Goal: Check status: Check status

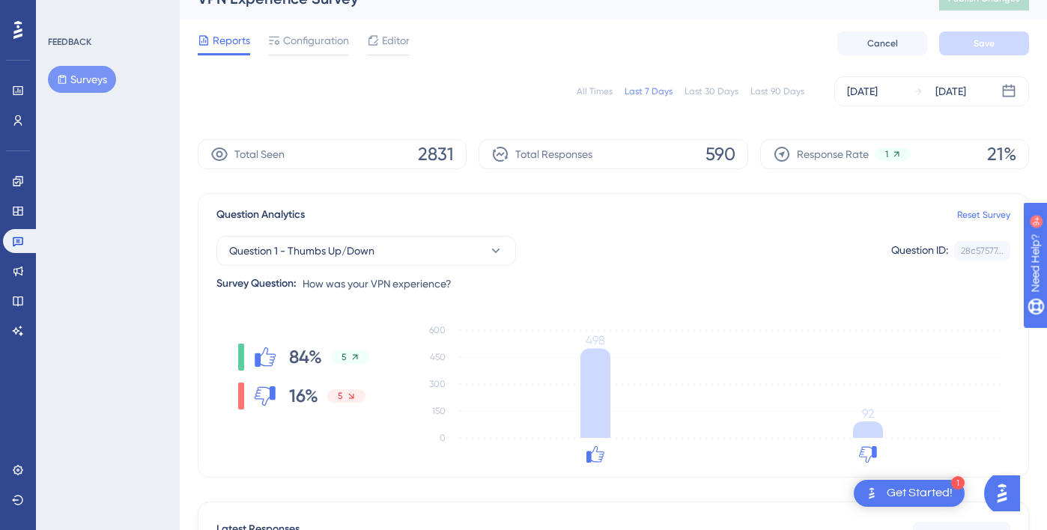
scroll to position [23, 0]
click at [966, 88] on div "Sep 09 2025" at bounding box center [950, 91] width 31 height 18
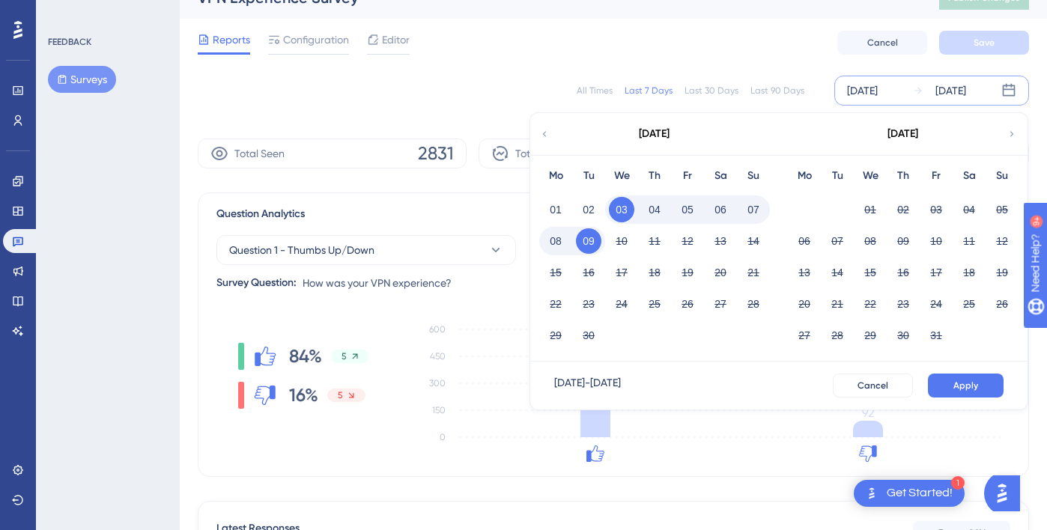
click at [723, 206] on button "06" at bounding box center [720, 209] width 25 height 25
click at [978, 380] on button "Apply" at bounding box center [966, 386] width 76 height 24
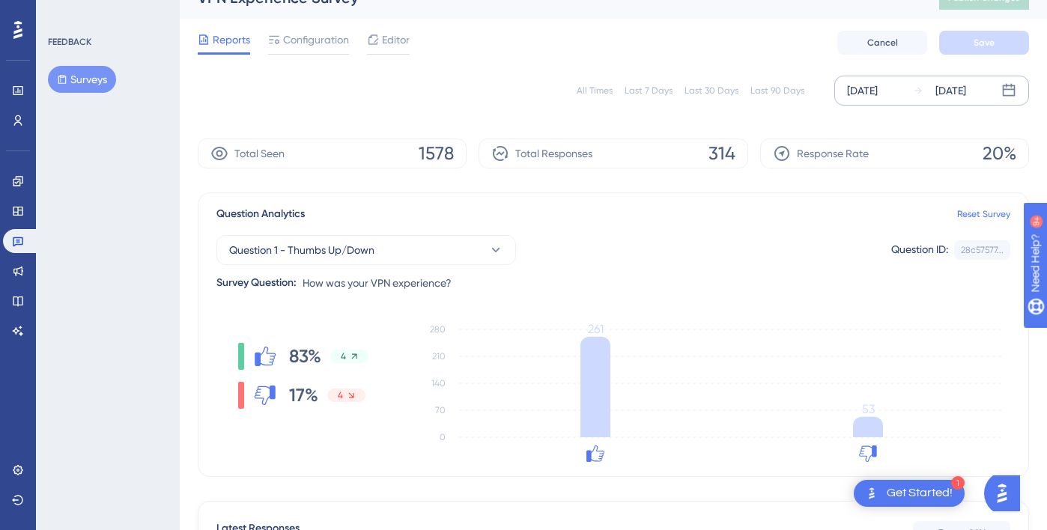
click at [966, 95] on div "Sep 09 2025" at bounding box center [950, 91] width 31 height 18
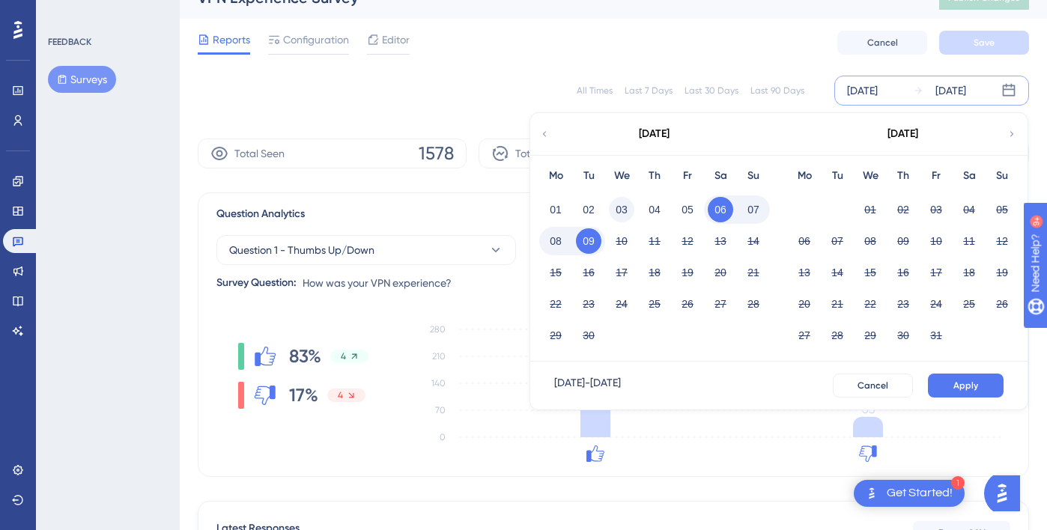
click at [620, 209] on button "03" at bounding box center [621, 209] width 25 height 25
click at [958, 380] on span "Apply" at bounding box center [965, 386] width 25 height 12
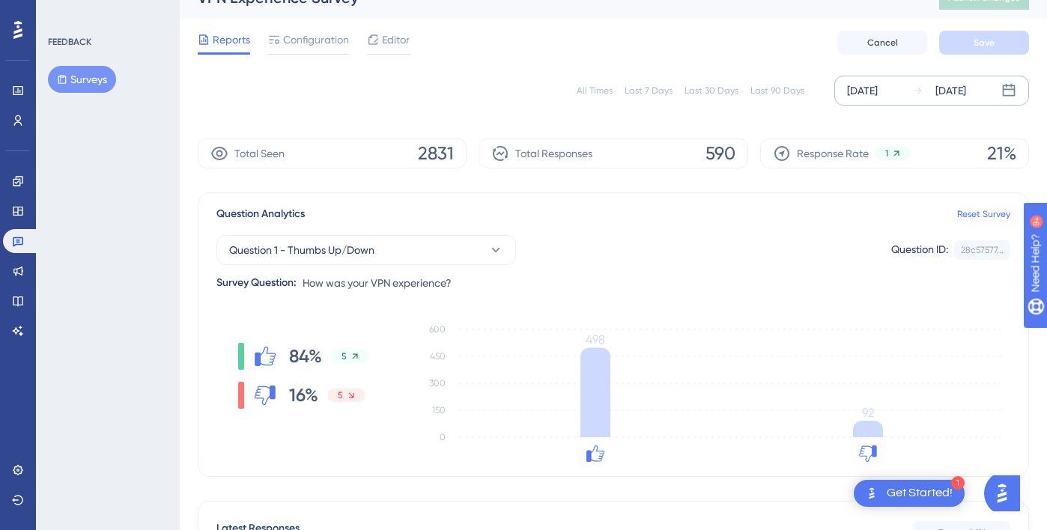
click at [966, 88] on div "Sep 09 2025" at bounding box center [950, 91] width 31 height 18
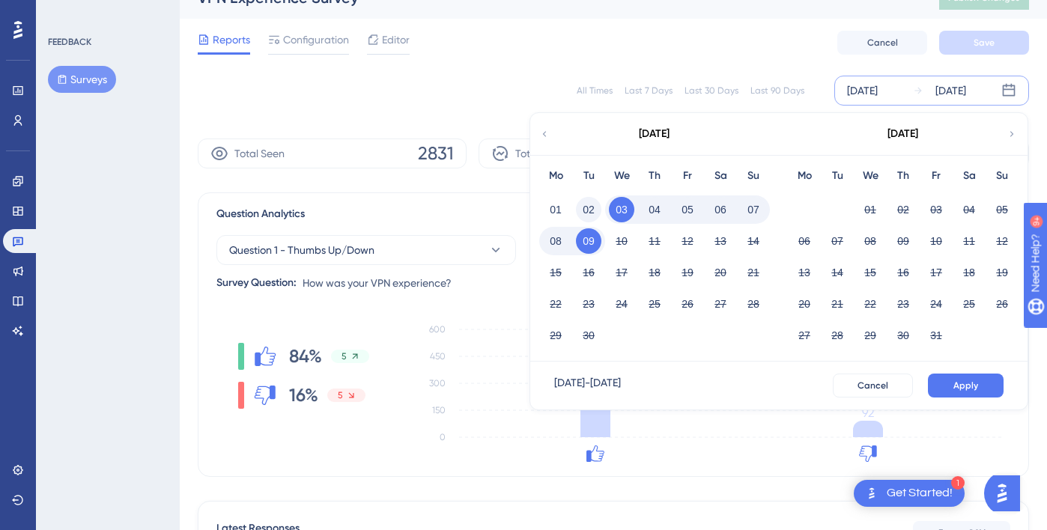
click at [593, 204] on button "02" at bounding box center [588, 209] width 25 height 25
click at [713, 207] on button "06" at bounding box center [720, 209] width 25 height 25
click at [954, 381] on span "Apply" at bounding box center [965, 386] width 25 height 12
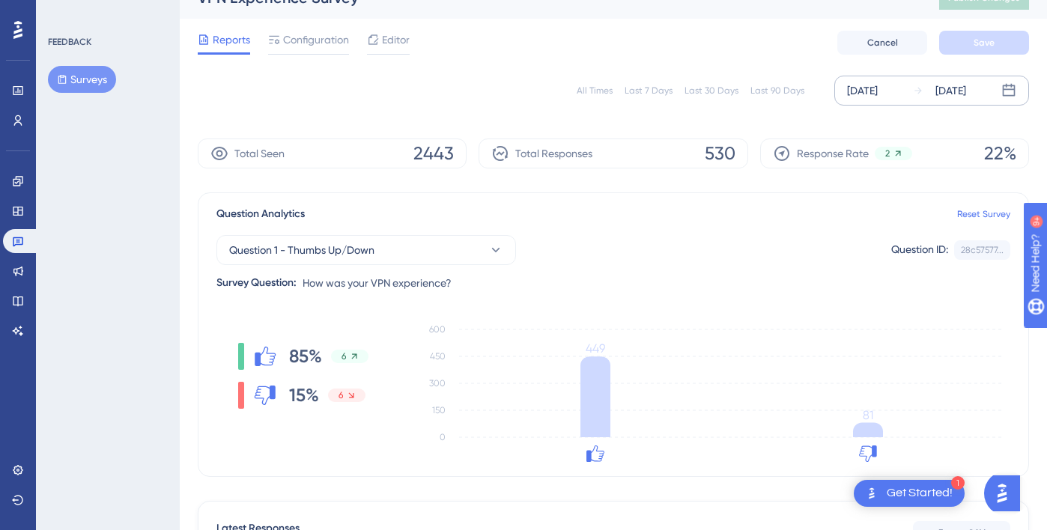
click at [966, 85] on div "Sep 06 2025" at bounding box center [950, 91] width 31 height 18
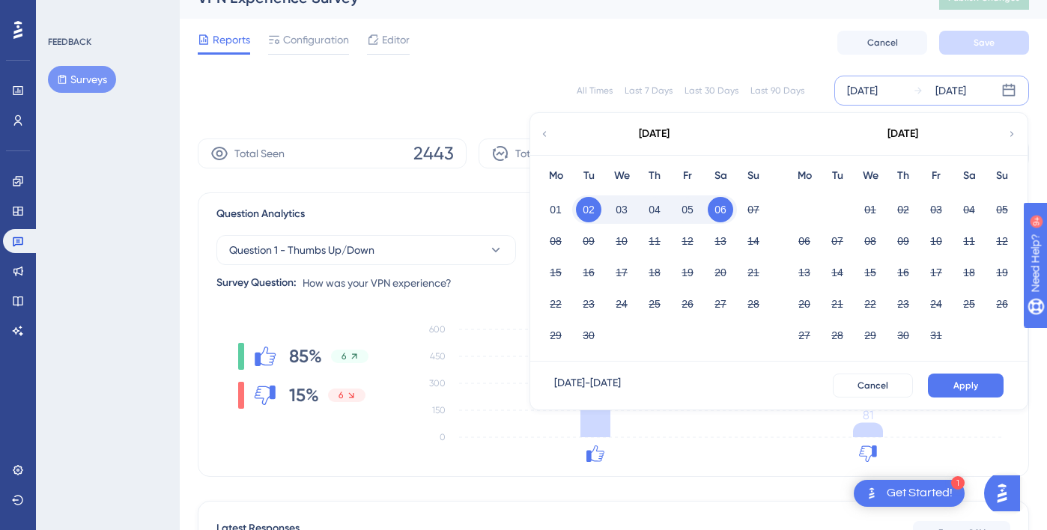
click at [621, 206] on button "03" at bounding box center [621, 209] width 25 height 25
click at [590, 245] on button "09" at bounding box center [588, 240] width 25 height 25
click at [969, 384] on span "Apply" at bounding box center [965, 386] width 25 height 12
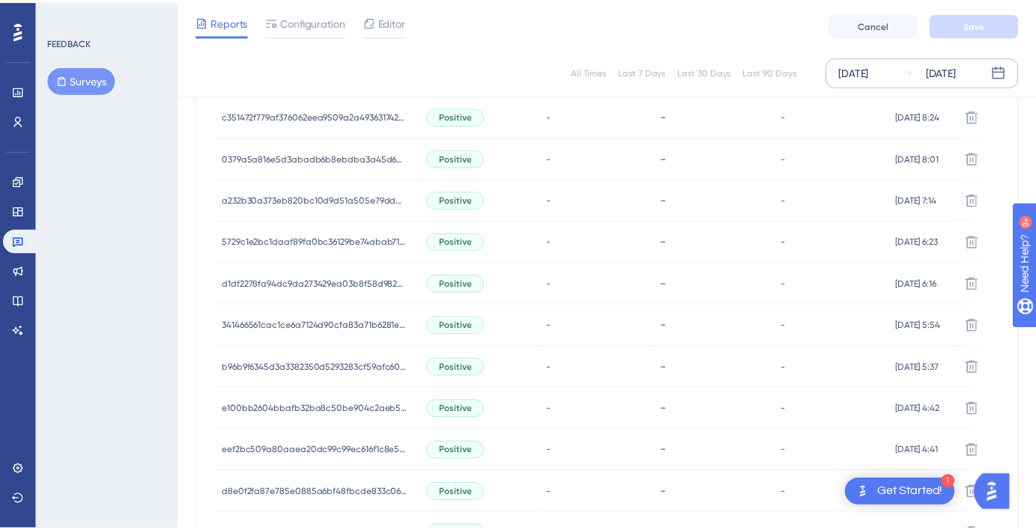
scroll to position [198, 0]
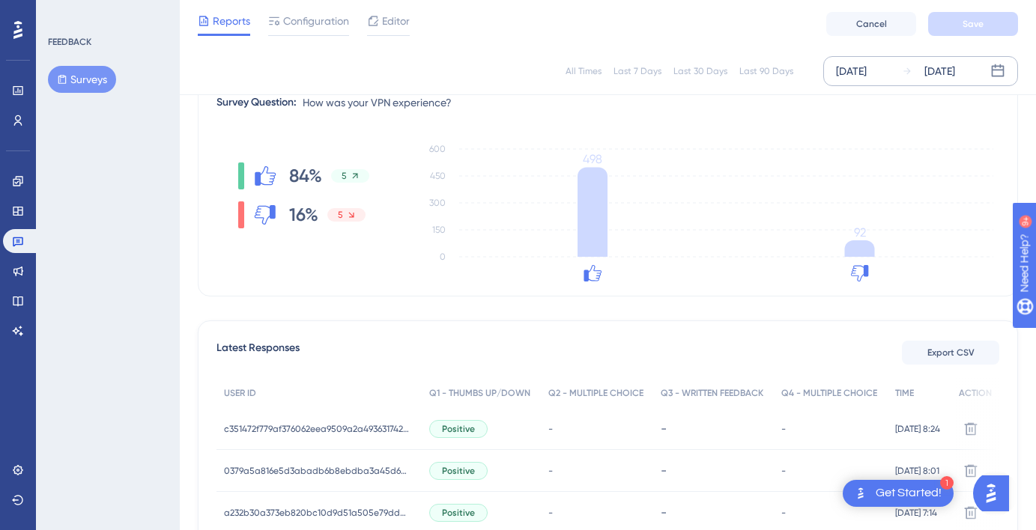
click at [955, 71] on div "Sep 09 2025" at bounding box center [939, 71] width 31 height 18
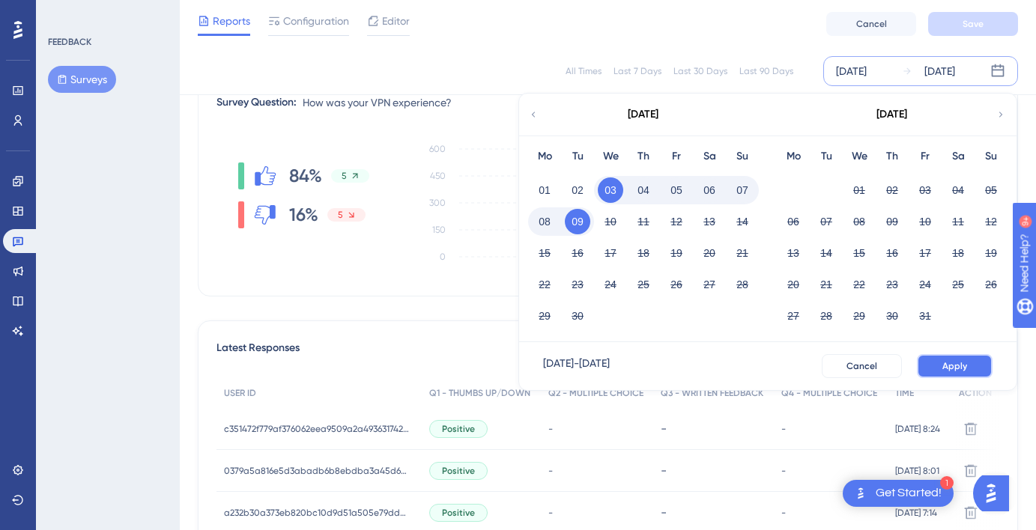
click at [955, 373] on button "Apply" at bounding box center [955, 366] width 76 height 24
